Goal: Task Accomplishment & Management: Manage account settings

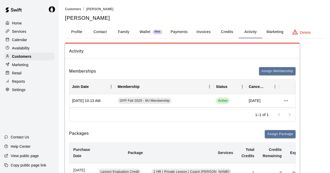
click at [30, 41] on div "Calendar" at bounding box center [29, 40] width 50 height 8
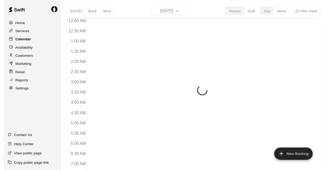
scroll to position [280, 0]
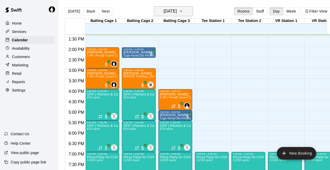
click at [183, 12] on icon "button" at bounding box center [181, 11] width 4 height 6
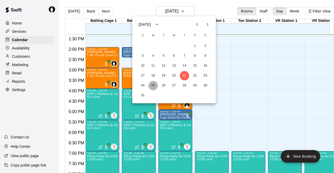
click at [155, 86] on button "25" at bounding box center [152, 85] width 9 height 9
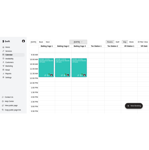
scroll to position [196, 0]
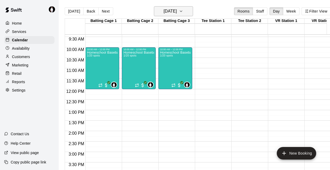
click at [183, 11] on icon "button" at bounding box center [181, 11] width 4 height 6
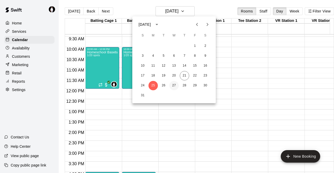
click at [176, 85] on button "27" at bounding box center [173, 85] width 9 height 9
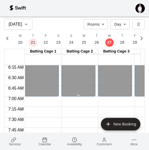
scroll to position [280, 0]
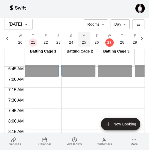
click at [82, 41] on p "25" at bounding box center [84, 42] width 4 height 5
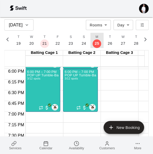
scroll to position [750, 0]
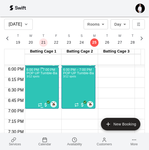
click at [46, 84] on div "POP UP Tumble-Back Walkover/Back Handspring | Coach [PERSON_NAME] | Mondays | 6…" at bounding box center [41, 146] width 31 height 150
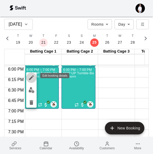
click at [33, 77] on icon "edit" at bounding box center [31, 77] width 6 height 6
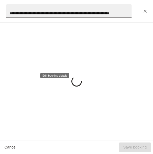
scroll to position [0, 28]
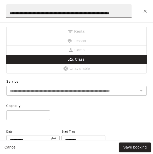
click at [91, 110] on div "** ​" at bounding box center [76, 115] width 140 height 10
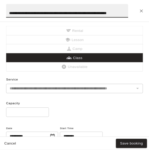
scroll to position [0, 0]
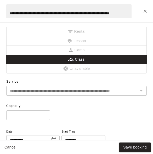
click at [12, 145] on button "Cancel" at bounding box center [10, 147] width 17 height 10
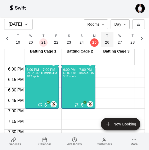
click at [107, 41] on p "26" at bounding box center [107, 42] width 4 height 5
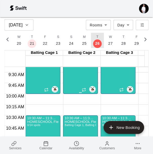
scroll to position [392, 0]
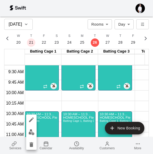
click at [32, 119] on icon "edit" at bounding box center [31, 119] width 5 height 5
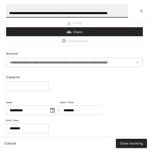
scroll to position [27, 0]
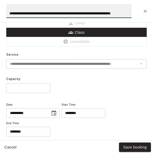
click at [11, 147] on button "Cancel" at bounding box center [10, 147] width 17 height 10
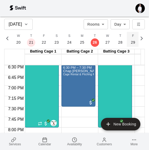
scroll to position [772, 0]
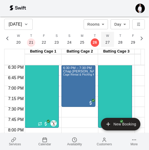
click at [105, 42] on p "27" at bounding box center [107, 42] width 4 height 5
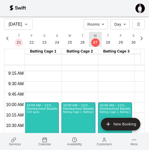
scroll to position [380, 0]
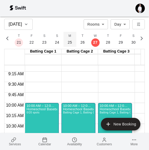
click at [68, 41] on p "25" at bounding box center [70, 42] width 4 height 5
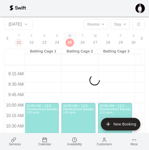
scroll to position [0, 2257]
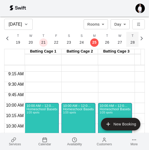
click at [127, 43] on button "T 28" at bounding box center [132, 39] width 13 height 15
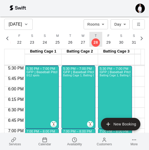
scroll to position [731, 0]
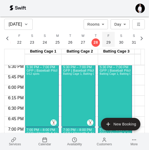
click at [107, 41] on p "29" at bounding box center [108, 42] width 4 height 5
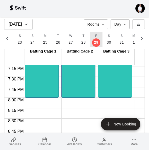
scroll to position [803, 0]
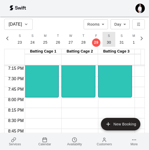
click at [107, 42] on p "30" at bounding box center [108, 42] width 4 height 5
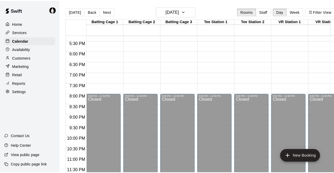
scroll to position [360, 0]
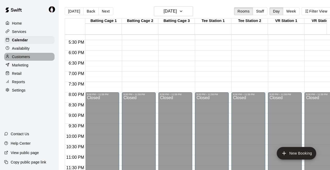
click at [31, 57] on div "Customers" at bounding box center [29, 57] width 50 height 8
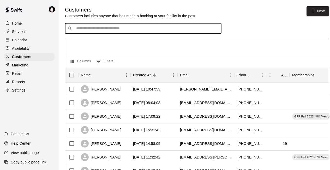
click at [123, 29] on input "Search customers by name or email" at bounding box center [147, 28] width 145 height 5
type input "********"
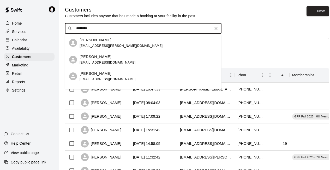
click at [109, 80] on span "[EMAIL_ADDRESS][DOMAIN_NAME]" at bounding box center [108, 79] width 56 height 4
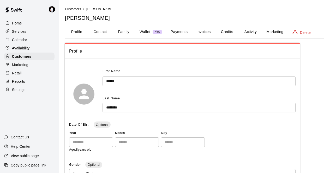
click at [254, 31] on button "Activity" at bounding box center [250, 32] width 23 height 13
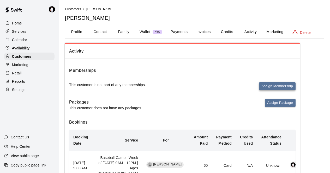
click at [283, 88] on button "Assign Membership" at bounding box center [277, 86] width 37 height 8
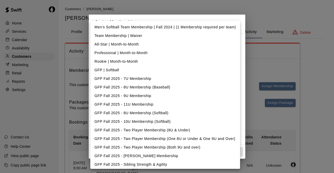
click at [172, 96] on li "GFP Fall 2025 - 9U Membership" at bounding box center [165, 96] width 150 height 9
type input "**********"
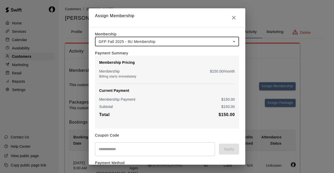
scroll to position [55, 0]
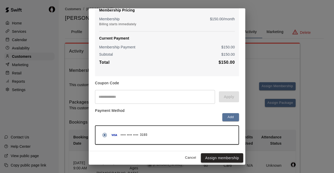
click at [228, 154] on button "Assign membership" at bounding box center [222, 159] width 42 height 10
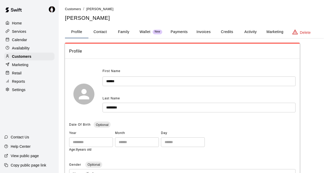
click at [21, 40] on p "Calendar" at bounding box center [19, 39] width 15 height 5
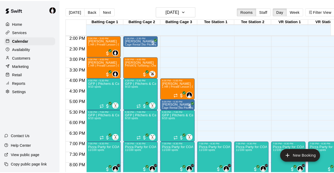
scroll to position [292, 0]
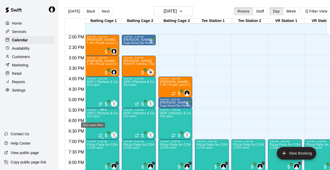
click at [98, 117] on span "6/10 spots" at bounding box center [93, 116] width 13 height 3
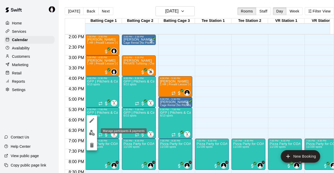
click at [91, 134] on img "edit" at bounding box center [92, 133] width 6 height 6
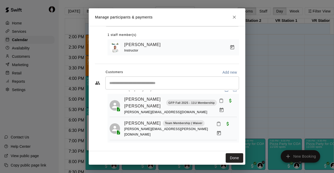
scroll to position [0, 0]
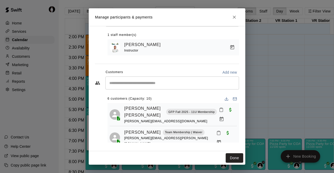
click at [151, 84] on input "Start typing to search customers..." at bounding box center [172, 83] width 129 height 5
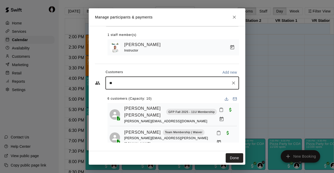
type input "***"
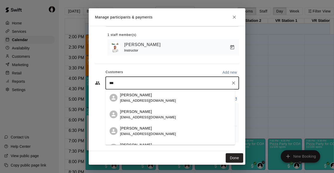
click at [135, 111] on p "Wesley Cort" at bounding box center [136, 111] width 32 height 5
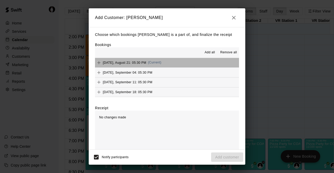
click at [182, 64] on button "Thursday, August 21: 05:30 PM (Current)" at bounding box center [167, 63] width 144 height 10
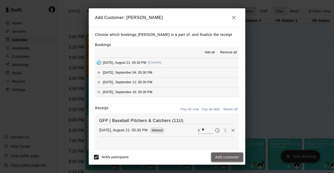
click at [227, 158] on button "Add customer" at bounding box center [227, 158] width 32 height 10
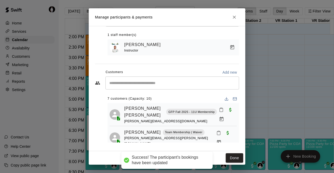
click at [135, 85] on input "Start typing to search customers..." at bounding box center [172, 83] width 129 height 5
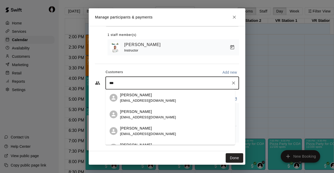
type input "****"
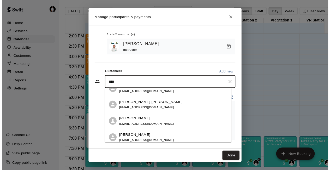
scroll to position [60, 0]
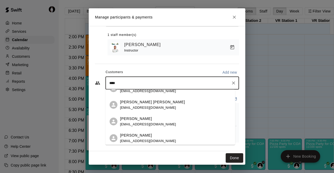
click at [159, 138] on div "William Cort owldiver@gmail.com" at bounding box center [175, 138] width 111 height 11
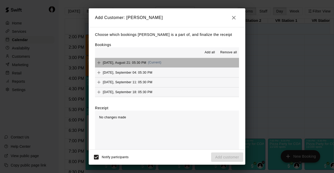
click at [180, 63] on button "Thursday, August 21: 05:30 PM (Current)" at bounding box center [167, 63] width 144 height 10
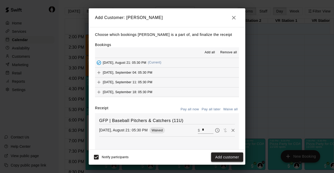
click at [229, 156] on button "Add customer" at bounding box center [227, 158] width 32 height 10
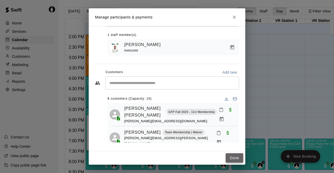
click at [237, 158] on button "Done" at bounding box center [234, 159] width 17 height 10
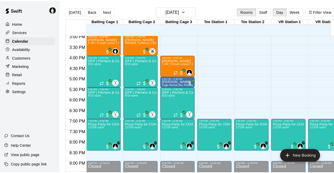
scroll to position [315, 0]
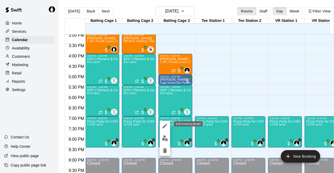
click at [165, 127] on icon "edit" at bounding box center [165, 126] width 6 height 6
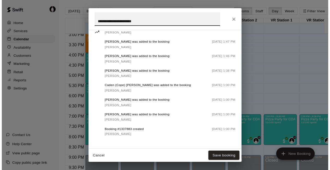
scroll to position [399, 0]
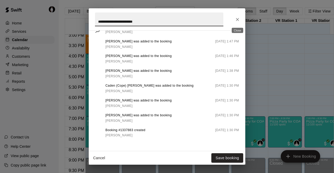
click at [239, 17] on icon "Close" at bounding box center [237, 19] width 5 height 5
